Goal: Communication & Community: Answer question/provide support

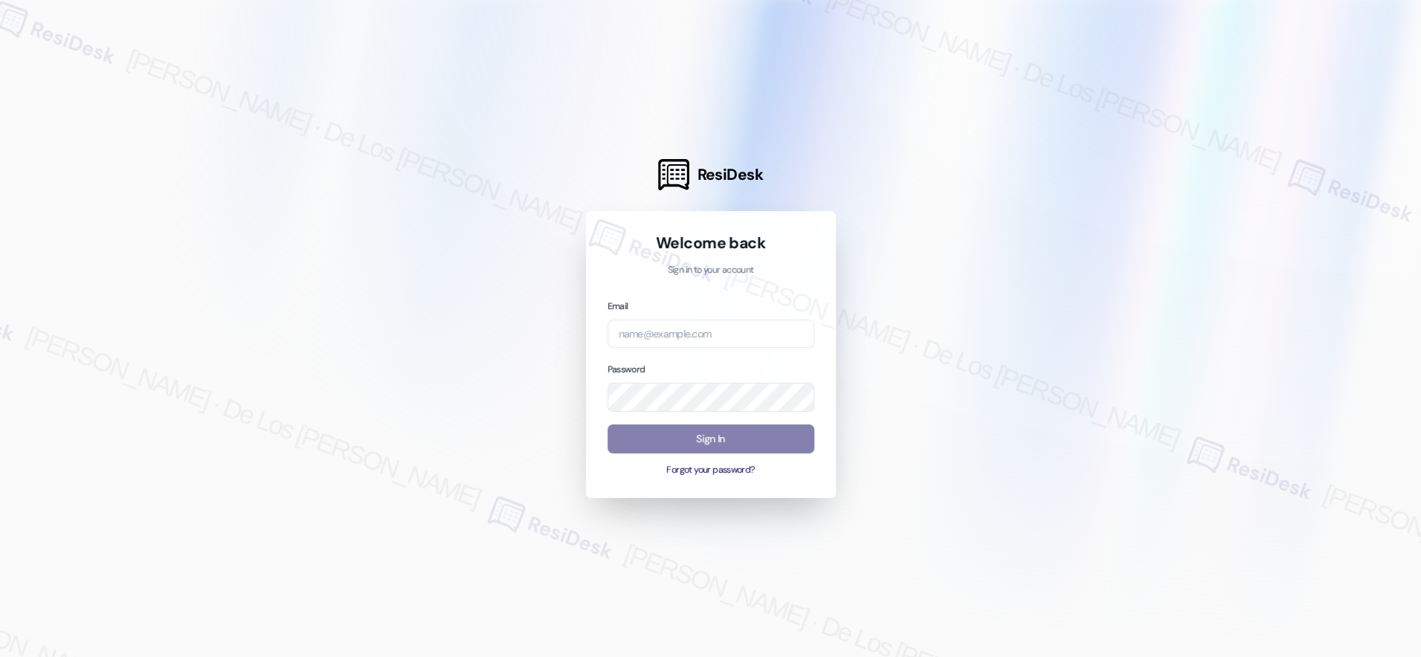
click at [1251, 188] on div at bounding box center [710, 328] width 1421 height 657
click at [711, 330] on input "email" at bounding box center [711, 334] width 207 height 29
paste input "automated-surveys-meridian_realty-resen.six@meridian_[DOMAIN_NAME]"
type input "automated-surveys-meridian_realty-resen.six@meridian_[DOMAIN_NAME]"
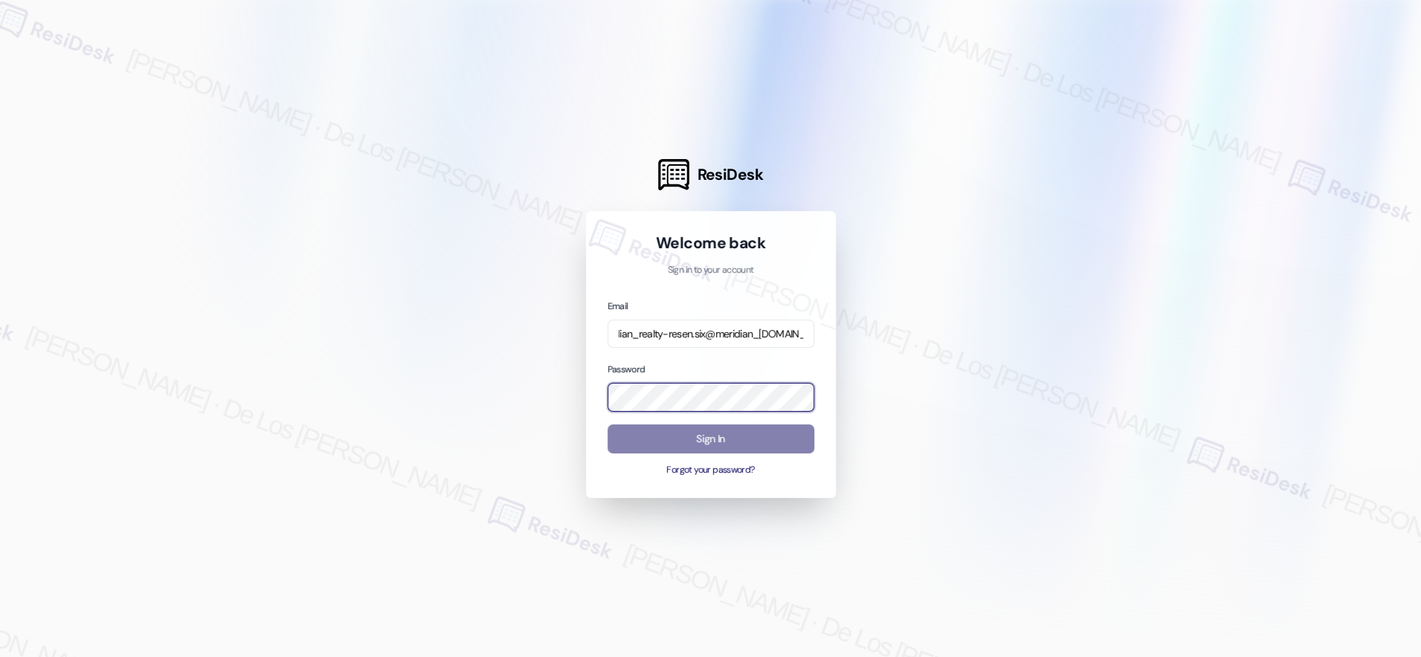
scroll to position [0, 0]
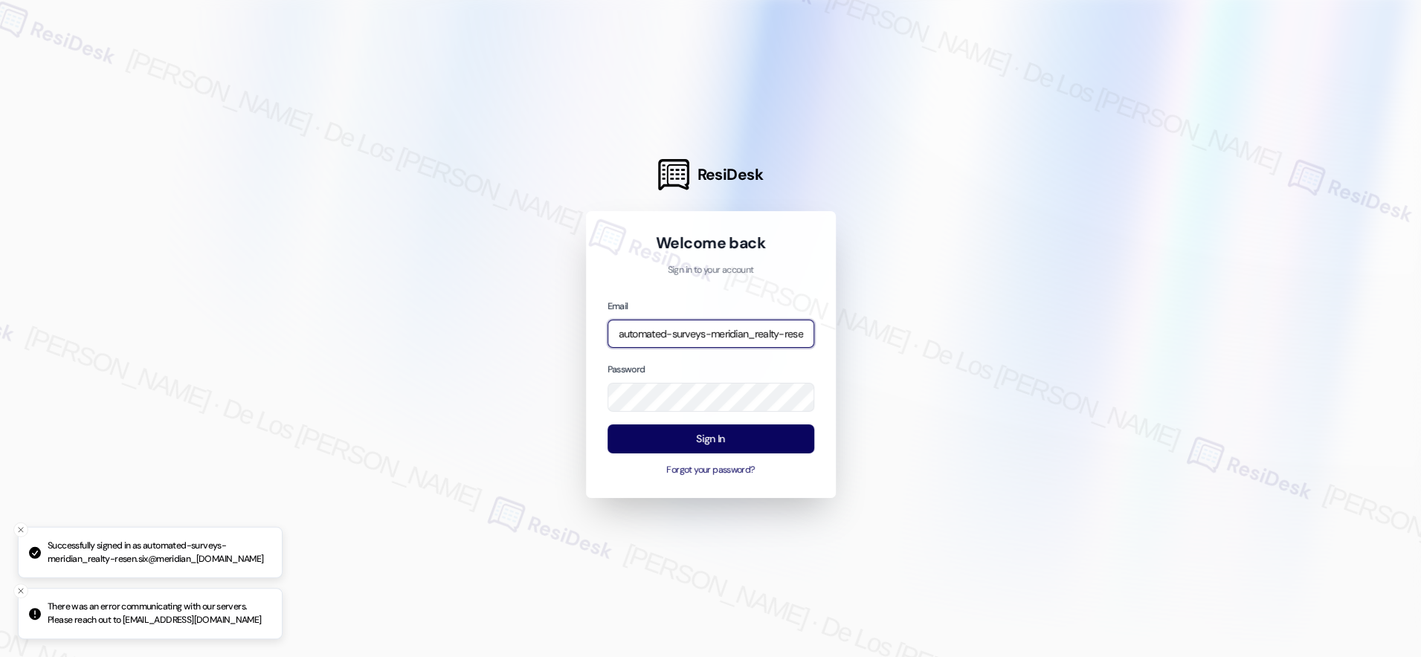
click at [770, 338] on input "automated-surveys-meridian_realty-resen.six@meridian_[DOMAIN_NAME]" at bounding box center [711, 334] width 207 height 29
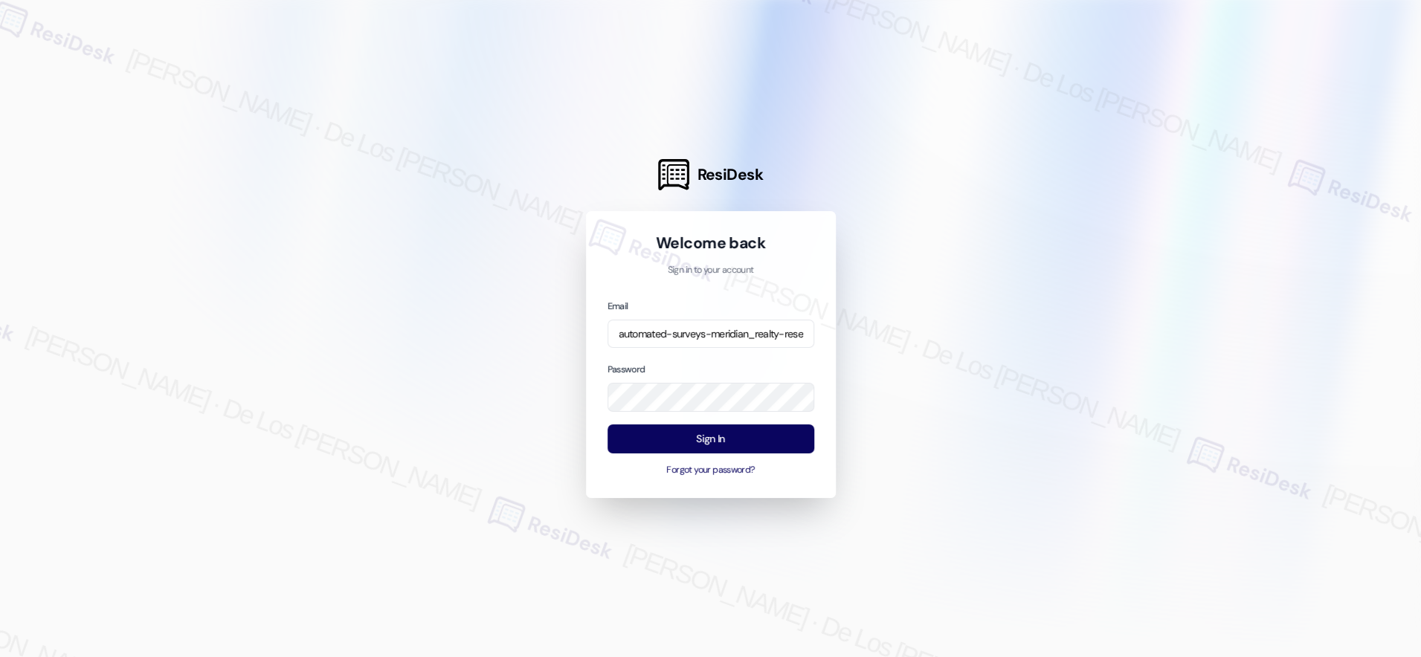
drag, startPoint x: 1336, startPoint y: 184, endPoint x: 1277, endPoint y: 217, distance: 67.9
click at [1335, 185] on div at bounding box center [710, 328] width 1421 height 657
click at [756, 331] on input "automated-surveys-meridian_realty-resen.six@meridian_[DOMAIN_NAME]" at bounding box center [711, 334] width 207 height 29
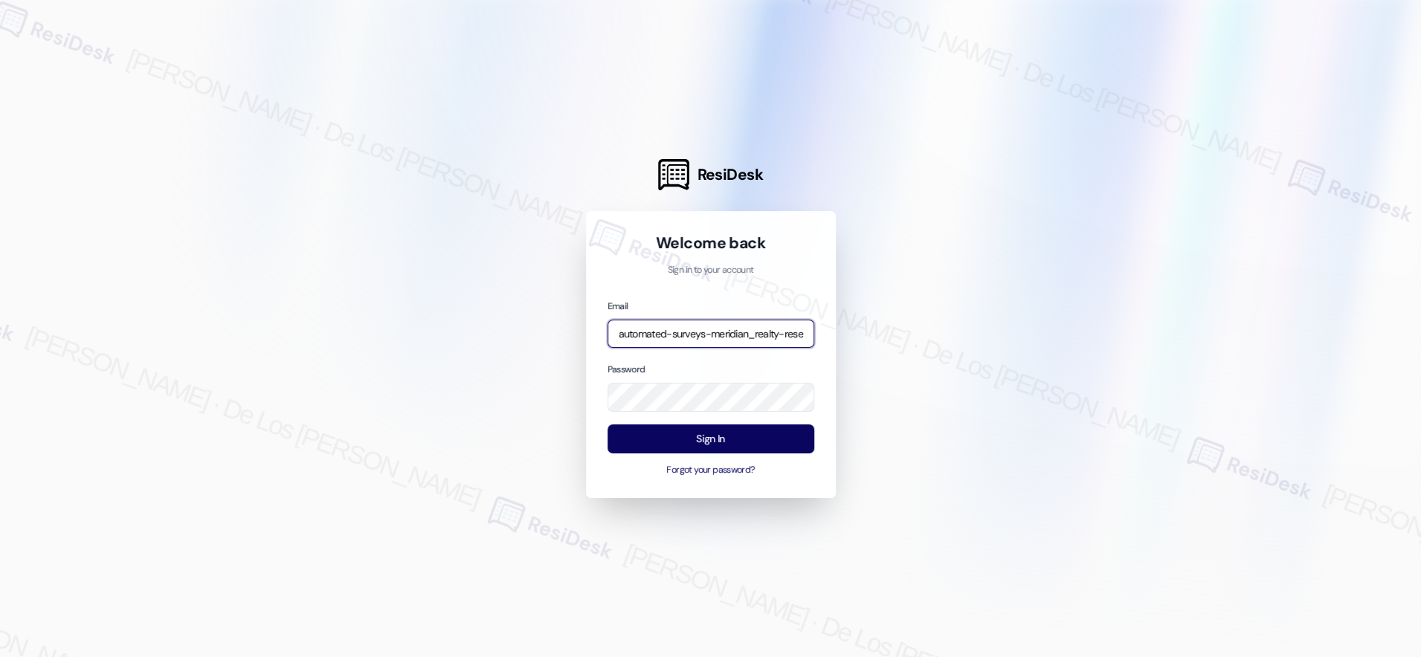
click at [756, 331] on input "automated-surveys-meridian_realty-resen.six@meridian_[DOMAIN_NAME]" at bounding box center [711, 334] width 207 height 29
paste input "management-resen.six@meridian_management"
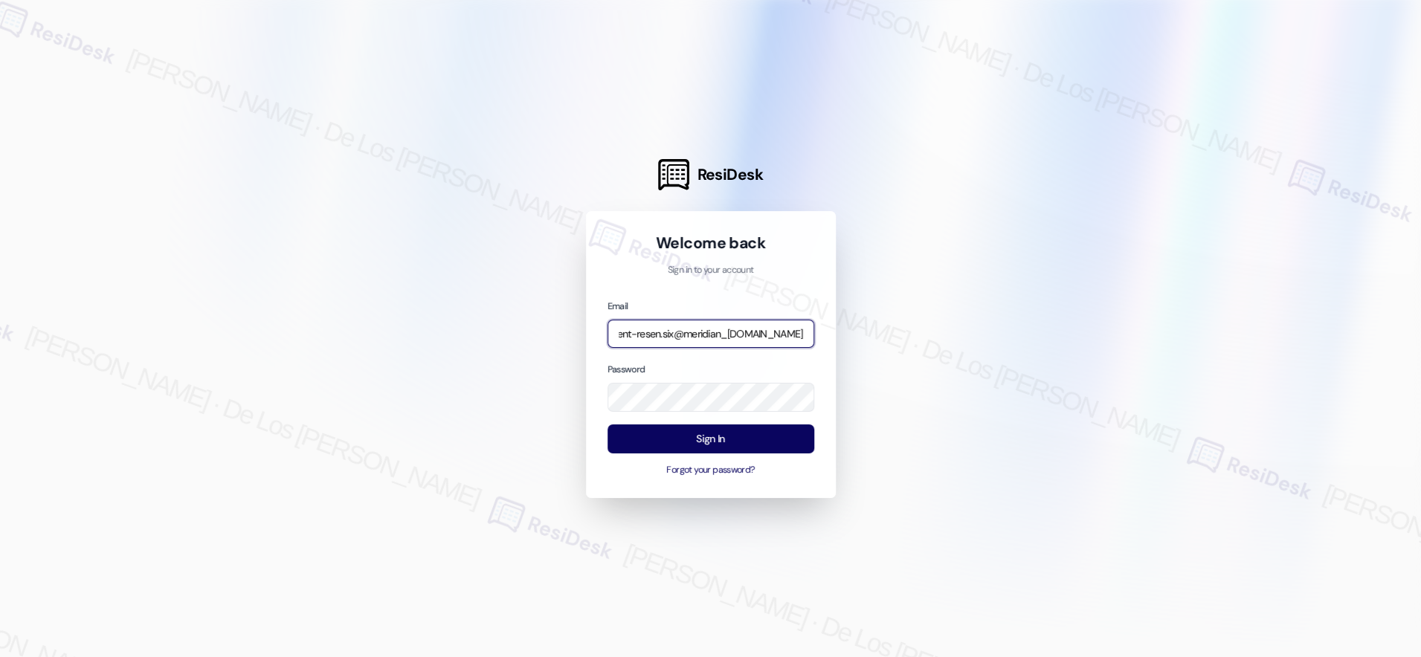
type input "automated-surveys-meridian_management-resen.six@meridian_[DOMAIN_NAME]"
drag, startPoint x: 956, startPoint y: 299, endPoint x: 910, endPoint y: 329, distance: 54.9
click at [950, 303] on div at bounding box center [710, 328] width 1421 height 657
drag, startPoint x: 1280, startPoint y: 207, endPoint x: 943, endPoint y: 342, distance: 363.1
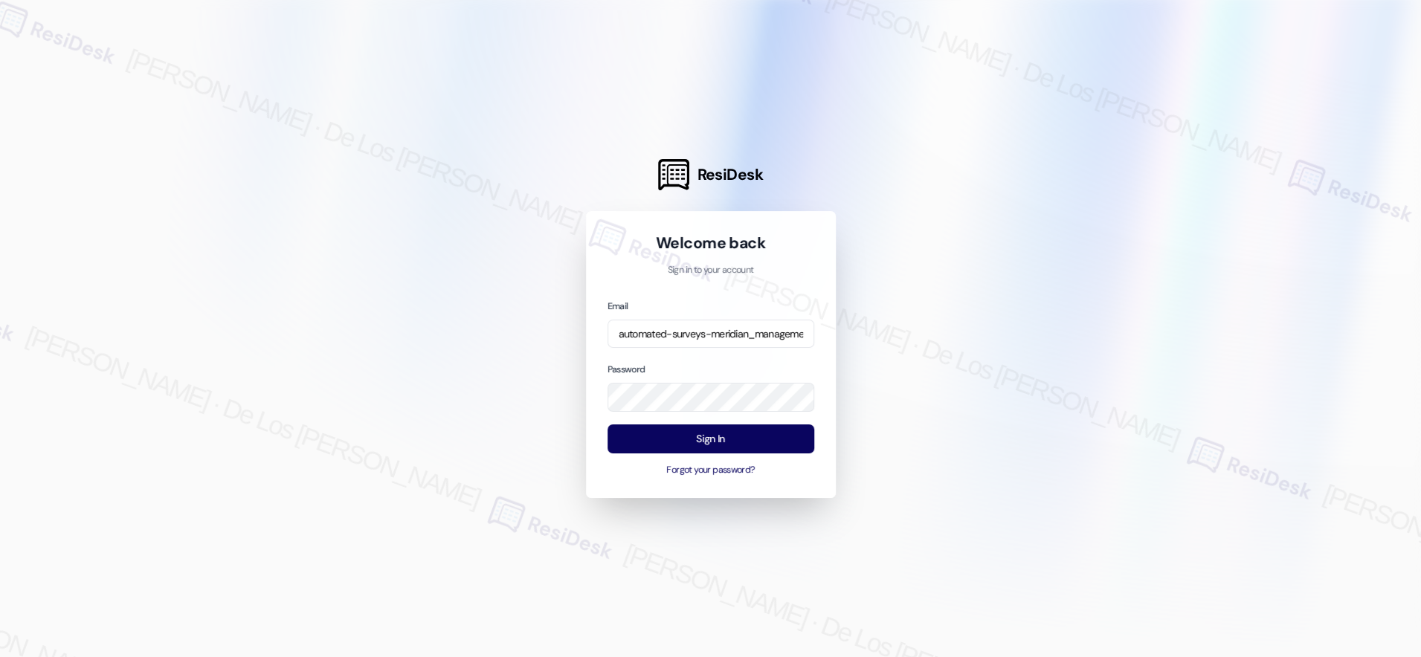
click at [1280, 207] on div at bounding box center [710, 328] width 1421 height 657
drag, startPoint x: 981, startPoint y: 344, endPoint x: 912, endPoint y: 383, distance: 79.6
click at [981, 344] on div at bounding box center [710, 328] width 1421 height 657
click at [794, 439] on button "Sign In" at bounding box center [711, 439] width 207 height 29
click at [774, 441] on button "Sign In" at bounding box center [711, 439] width 207 height 29
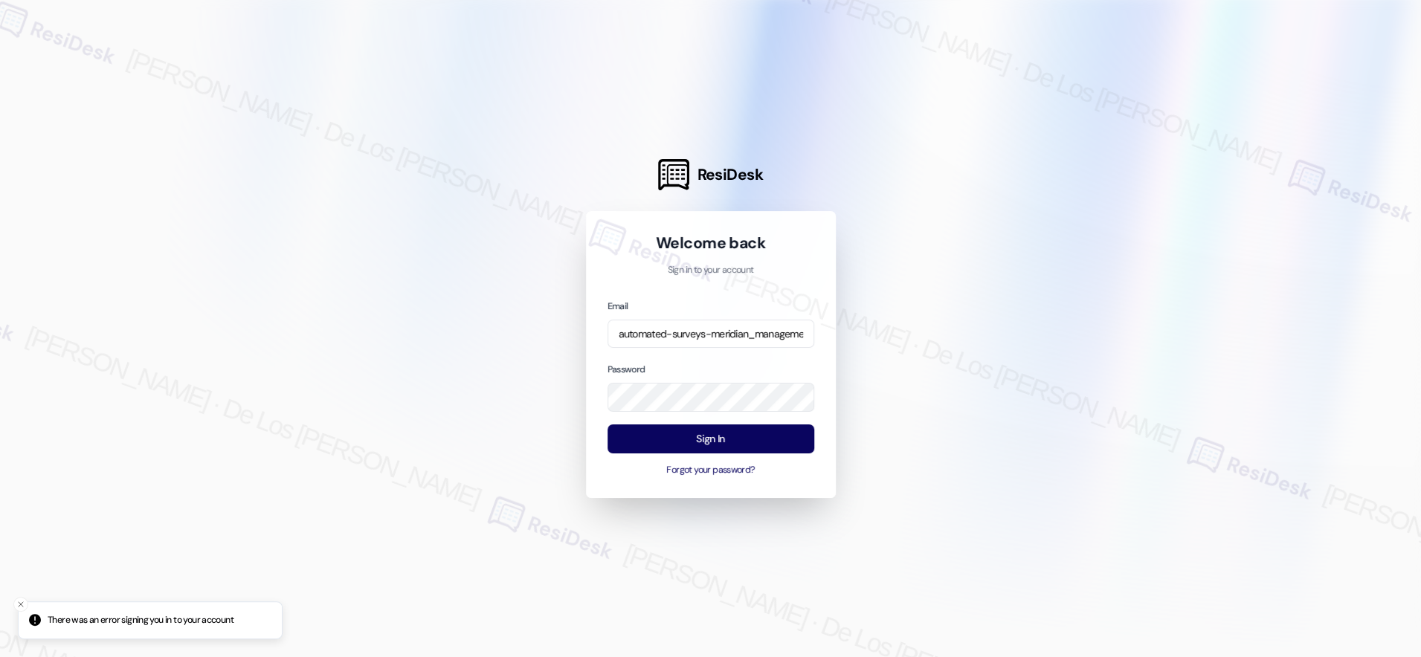
drag, startPoint x: 961, startPoint y: 492, endPoint x: 857, endPoint y: 474, distance: 104.9
click at [959, 492] on div at bounding box center [710, 328] width 1421 height 657
drag, startPoint x: 946, startPoint y: 384, endPoint x: 874, endPoint y: 416, distance: 79.2
click at [932, 393] on div at bounding box center [710, 328] width 1421 height 657
click at [777, 445] on button "Sign In" at bounding box center [711, 439] width 207 height 29
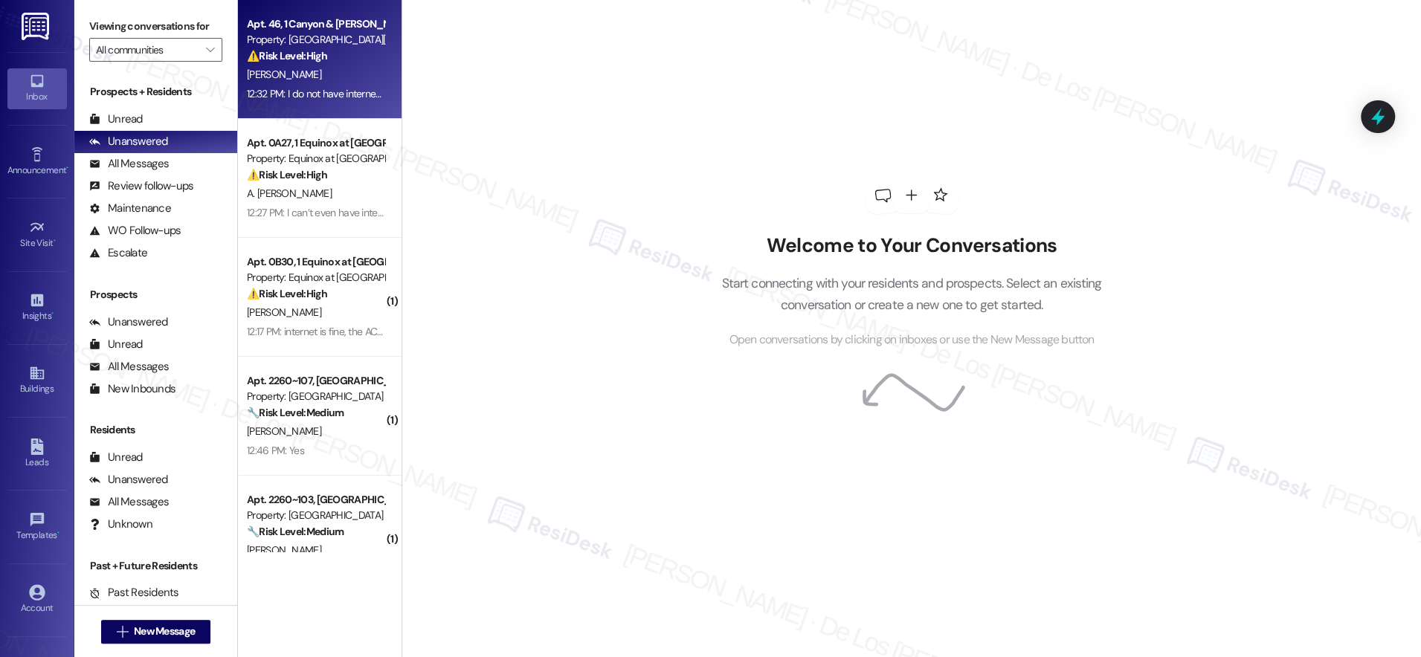
click at [301, 72] on div "[PERSON_NAME]" at bounding box center [315, 74] width 141 height 19
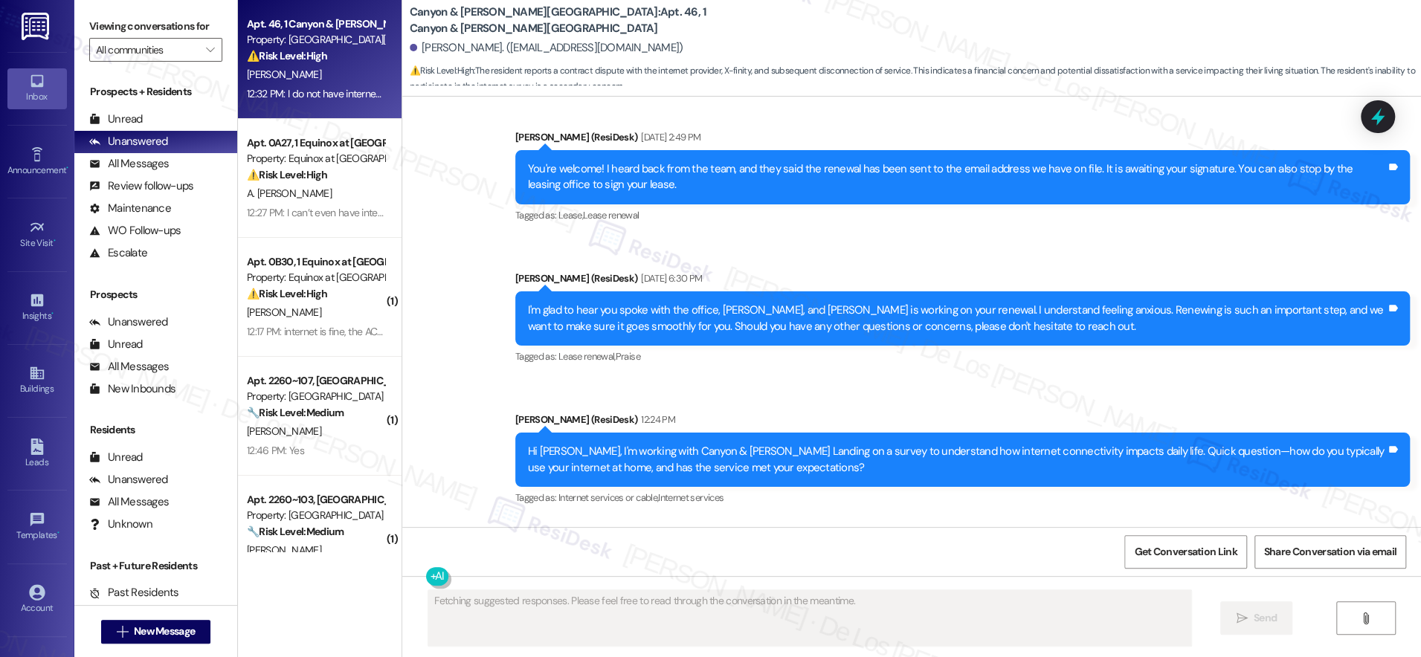
scroll to position [12600, 0]
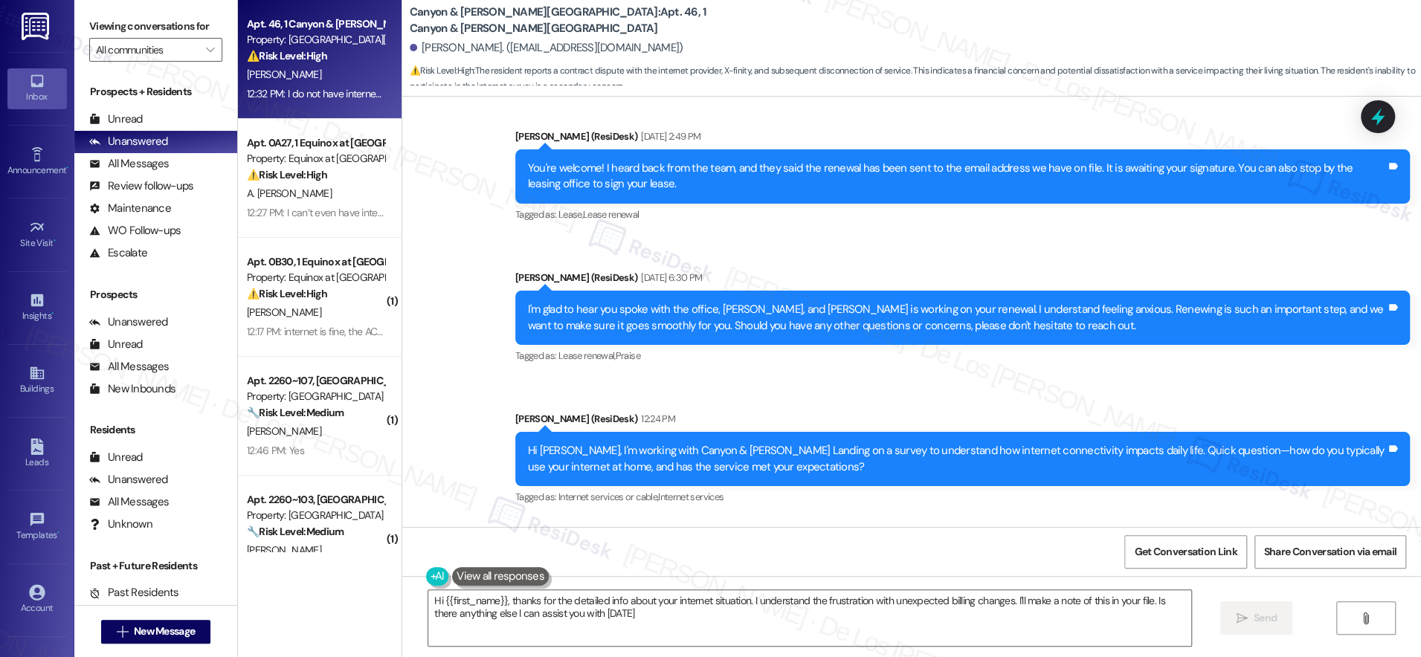
type textarea "Hi {{first_name}}, thanks for the detailed info about your internet situation. …"
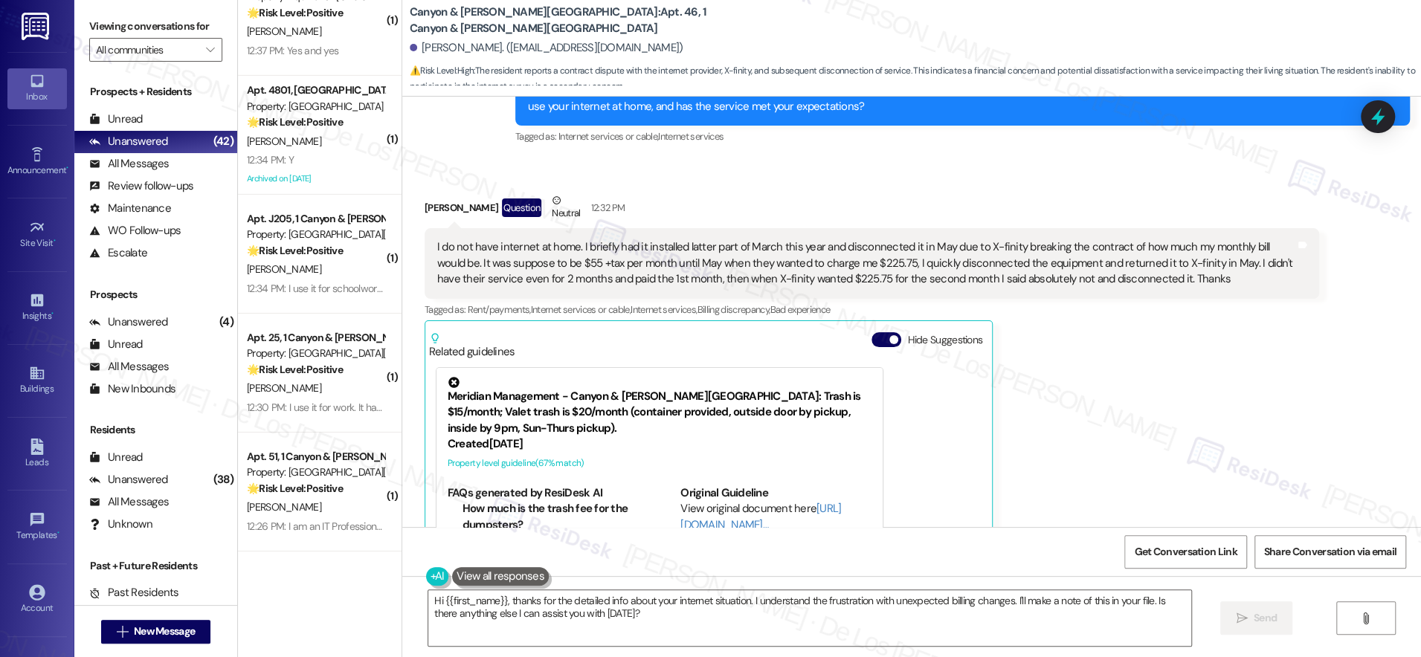
scroll to position [12960, 0]
